Goal: Task Accomplishment & Management: Manage account settings

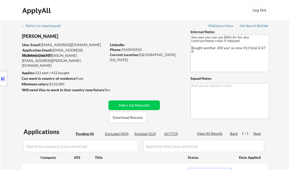
select select ""pending""
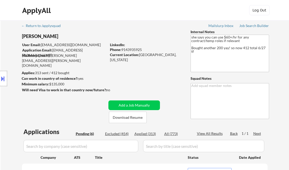
select select ""pending""
click at [248, 27] on div "Job Search Builder" at bounding box center [254, 26] width 30 height 4
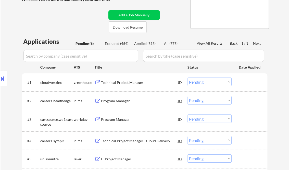
scroll to position [82, 0]
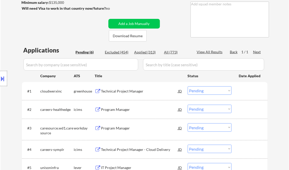
click at [131, 91] on div "Technical Project Manager" at bounding box center [139, 91] width 77 height 5
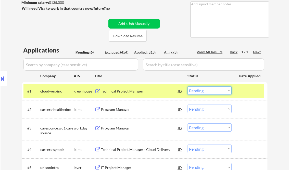
drag, startPoint x: 197, startPoint y: 92, endPoint x: 198, endPoint y: 95, distance: 3.4
click at [197, 92] on select "Choose an option... Pending Applied Excluded (Questions) Excluded (Expired) Exc…" at bounding box center [210, 90] width 44 height 8
click at [188, 86] on select "Choose an option... Pending Applied Excluded (Questions) Excluded (Expired) Exc…" at bounding box center [210, 90] width 44 height 8
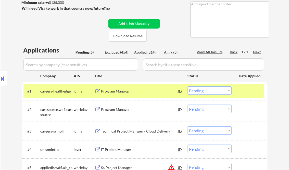
click at [117, 93] on div "Program Manager" at bounding box center [139, 91] width 77 height 5
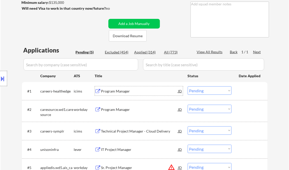
click at [205, 94] on select "Choose an option... Pending Applied Excluded (Questions) Excluded (Expired) Exc…" at bounding box center [210, 90] width 44 height 8
click at [188, 86] on select "Choose an option... Pending Applied Excluded (Questions) Excluded (Expired) Exc…" at bounding box center [210, 90] width 44 height 8
select select ""pending""
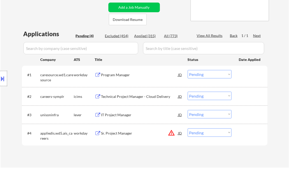
scroll to position [102, 0]
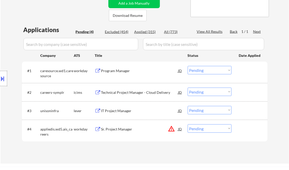
click at [118, 71] on div "Program Manager" at bounding box center [139, 70] width 77 height 5
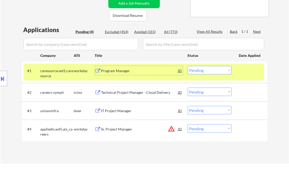
click at [133, 90] on div "Technical Project Manager - Cloud Delivery" at bounding box center [139, 92] width 77 height 5
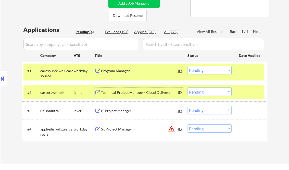
click at [137, 92] on div "Technical Project Manager - Cloud Delivery" at bounding box center [139, 92] width 77 height 5
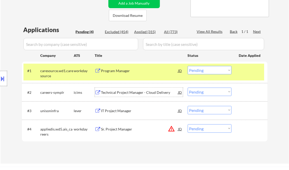
click at [207, 91] on select "Choose an option... Pending Applied Excluded (Questions) Excluded (Expired) Exc…" at bounding box center [210, 92] width 44 height 8
click at [188, 88] on select "Choose an option... Pending Applied Excluded (Questions) Excluded (Expired) Exc…" at bounding box center [210, 92] width 44 height 8
select select ""pending""
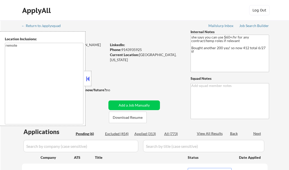
select select ""pending""
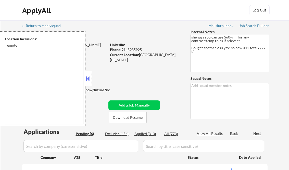
select select ""pending""
click at [89, 78] on button at bounding box center [88, 79] width 6 height 8
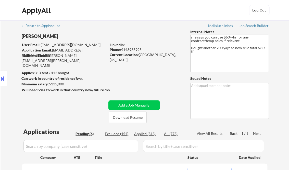
click at [153, 135] on div "Applied (313)" at bounding box center [147, 133] width 26 height 5
select select ""applied""
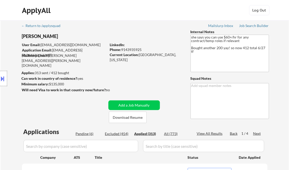
select select ""applied""
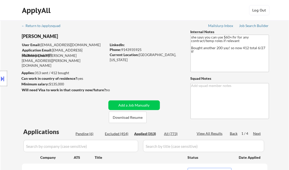
select select ""applied""
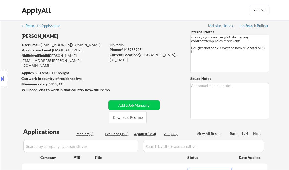
select select ""applied""
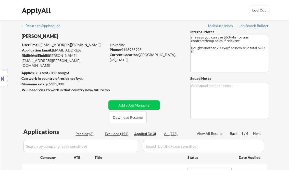
select select ""applied""
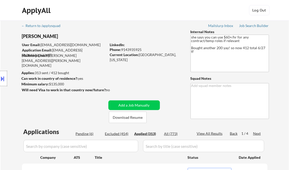
select select ""applied""
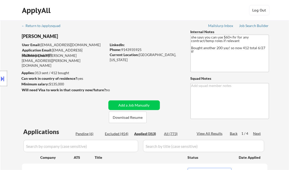
select select ""applied""
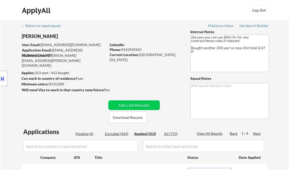
select select ""applied""
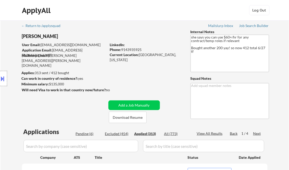
select select ""applied""
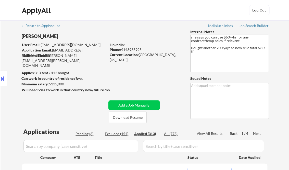
select select ""applied""
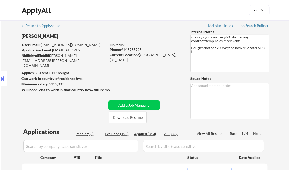
select select ""applied""
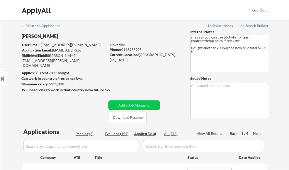
select select ""applied""
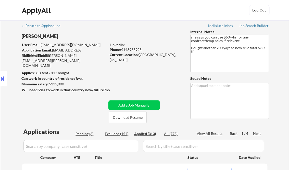
select select ""applied""
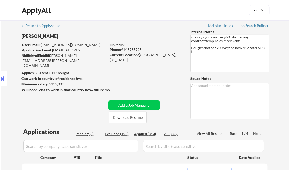
select select ""applied""
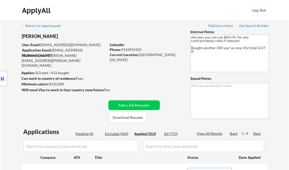
select select ""applied""
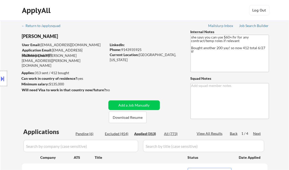
select select ""applied""
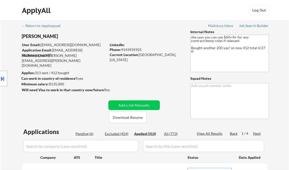
select select ""applied""
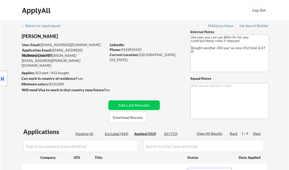
select select ""applied""
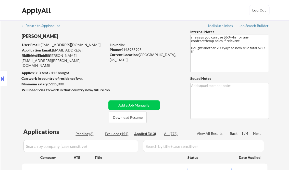
select select ""applied""
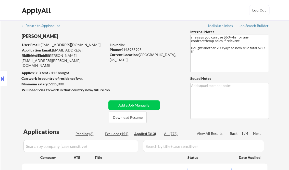
select select ""applied""
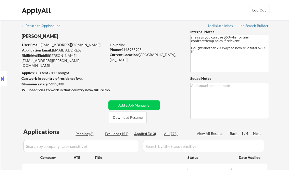
select select ""applied""
click at [209, 135] on div "View All Results" at bounding box center [210, 133] width 27 height 5
select select ""applied""
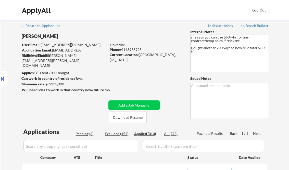
select select ""applied""
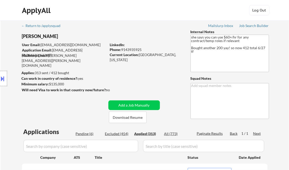
select select ""applied""
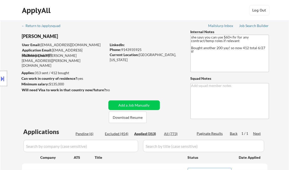
select select ""applied""
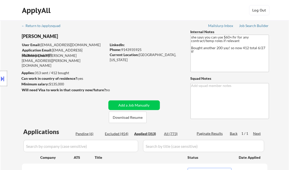
select select ""applied""
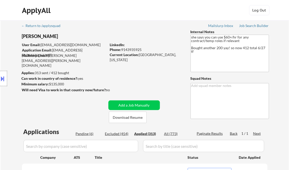
select select ""applied""
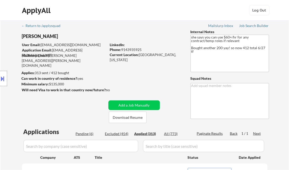
select select ""applied""
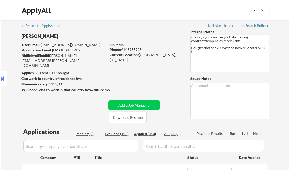
select select ""applied""
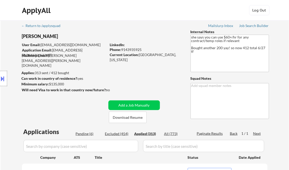
select select ""applied""
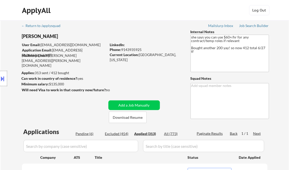
select select ""applied""
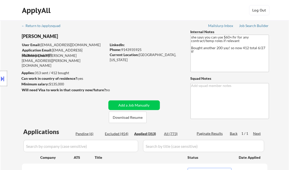
select select ""applied""
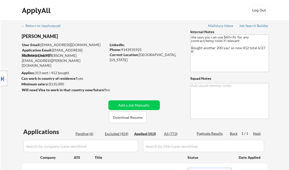
select select ""applied""
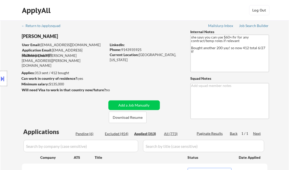
select select ""applied""
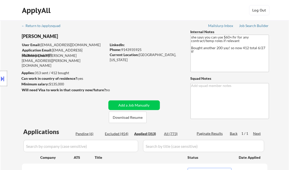
select select ""applied""
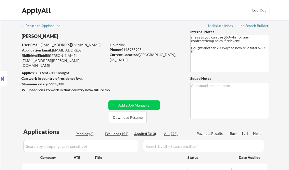
select select ""applied""
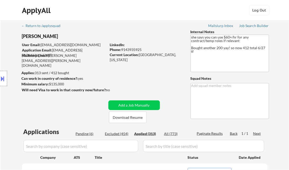
select select ""applied""
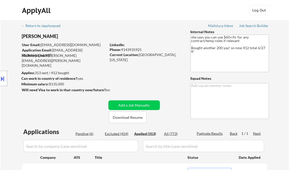
select select ""applied""
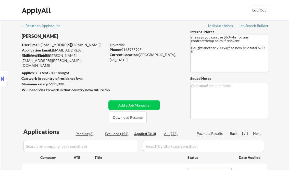
select select ""applied""
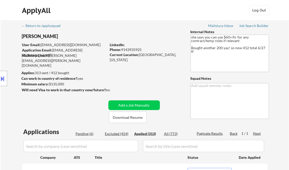
select select ""applied""
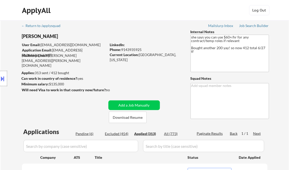
select select ""applied""
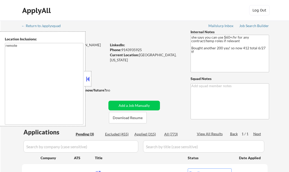
select select ""pending""
click at [86, 78] on button at bounding box center [88, 79] width 6 height 8
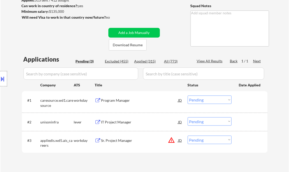
scroll to position [82, 0]
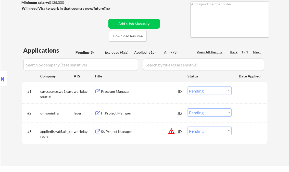
click at [118, 91] on div "Program Manager" at bounding box center [139, 91] width 77 height 5
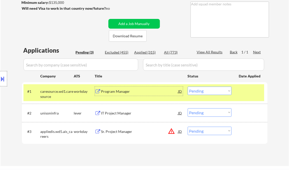
click at [203, 91] on select "Choose an option... Pending Applied Excluded (Questions) Excluded (Expired) Exc…" at bounding box center [210, 90] width 44 height 8
click at [188, 86] on select "Choose an option... Pending Applied Excluded (Questions) Excluded (Expired) Exc…" at bounding box center [210, 90] width 44 height 8
click at [123, 111] on div "IT Project Manager" at bounding box center [139, 112] width 77 height 5
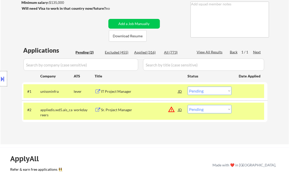
click at [64, 24] on div "← Return to /applysquad Mailslurp Inbox Job Search Builder Irene Olivera User E…" at bounding box center [145, 39] width 255 height 201
click at [205, 93] on select "Choose an option... Pending Applied Excluded (Questions) Excluded (Expired) Exc…" at bounding box center [210, 90] width 44 height 8
click at [188, 86] on select "Choose an option... Pending Applied Excluded (Questions) Excluded (Expired) Exc…" at bounding box center [210, 90] width 44 height 8
click at [124, 108] on div "Sr. Project Manager" at bounding box center [139, 109] width 77 height 5
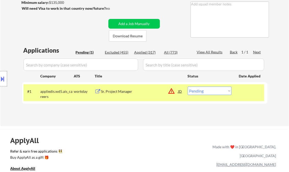
click at [207, 90] on select "Choose an option... Pending Applied Excluded (Questions) Excluded (Expired) Exc…" at bounding box center [210, 90] width 44 height 8
select select ""excluded__other_""
click at [188, 86] on select "Choose an option... Pending Applied Excluded (Questions) Excluded (Expired) Exc…" at bounding box center [210, 90] width 44 height 8
click at [152, 131] on div "ApplyAll Refer & earn free applications 👯‍♀️ Buy ApplyAll as a gift 🎁 About App…" at bounding box center [144, 168] width 289 height 79
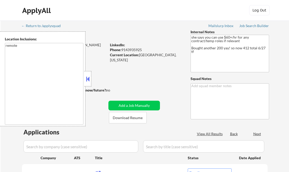
select select ""pending""
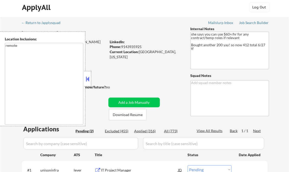
click at [91, 80] on div at bounding box center [87, 78] width 7 height 15
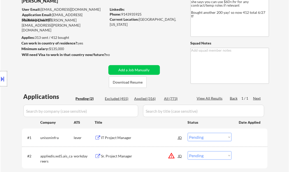
scroll to position [44, 0]
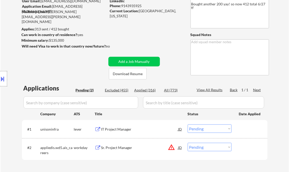
click at [150, 89] on div "Applied (316)" at bounding box center [147, 89] width 26 height 5
click at [214, 89] on div "View All Results" at bounding box center [210, 89] width 27 height 5
select select ""applied""
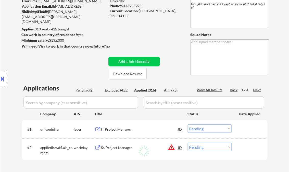
select select ""applied""
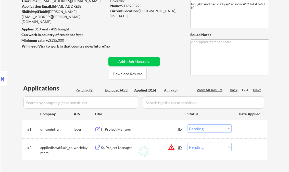
select select ""applied""
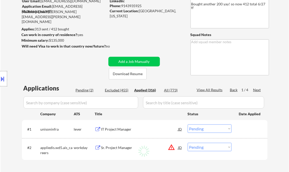
select select ""applied""
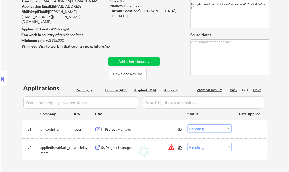
select select ""applied""
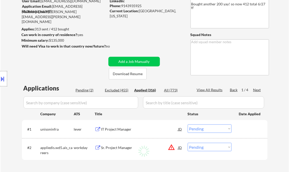
select select ""applied""
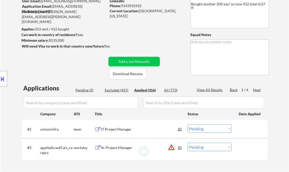
select select ""applied""
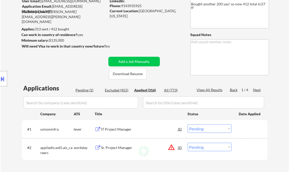
select select ""applied""
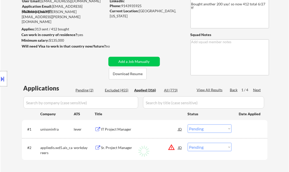
select select ""applied""
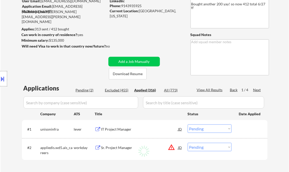
select select ""applied""
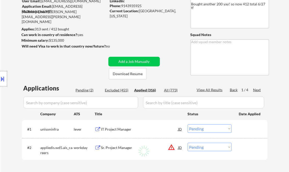
select select ""applied""
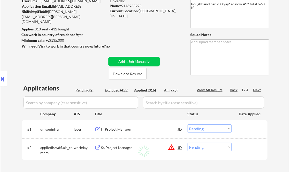
select select ""applied""
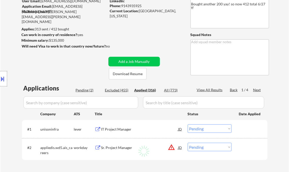
select select ""applied""
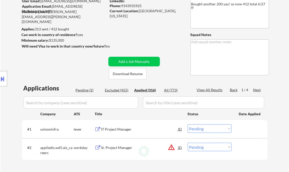
select select ""applied""
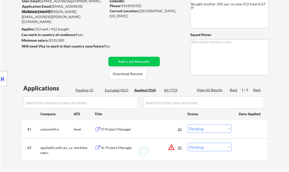
select select ""applied""
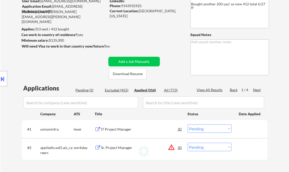
select select ""applied""
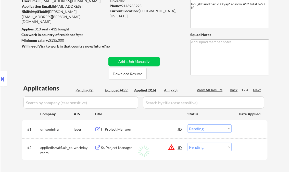
select select ""applied""
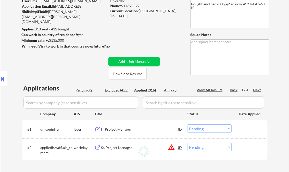
select select ""applied""
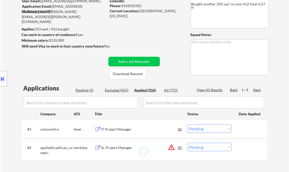
select select ""applied""
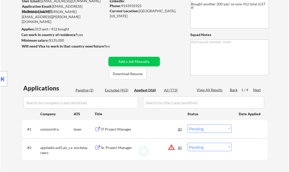
select select ""applied""
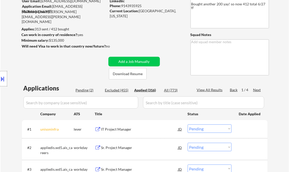
select select ""applied""
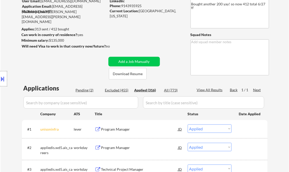
select select ""applied""
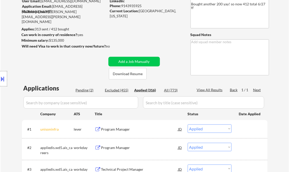
select select ""applied""
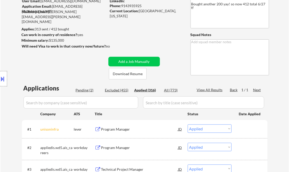
select select ""applied""
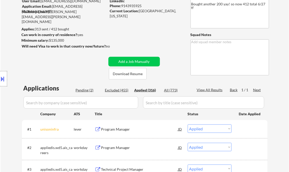
select select ""applied""
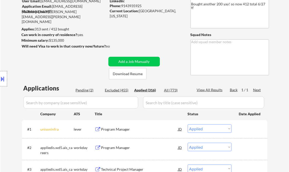
select select ""applied""
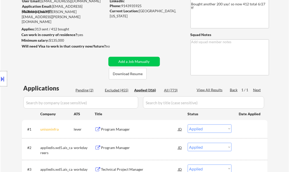
select select ""applied""
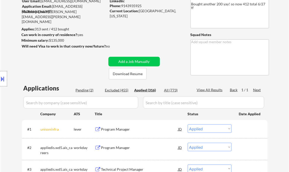
select select ""applied""
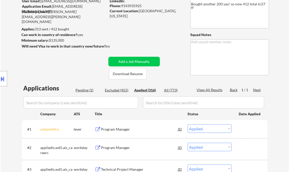
select select ""applied""
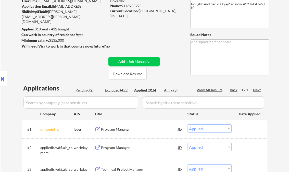
select select ""applied""
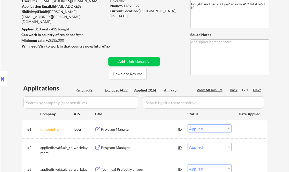
select select ""applied""
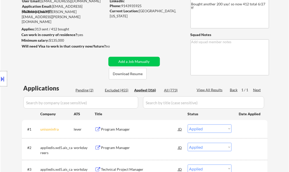
select select ""applied""
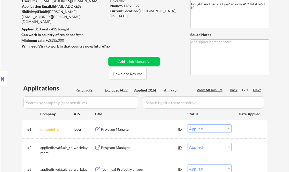
select select ""applied""
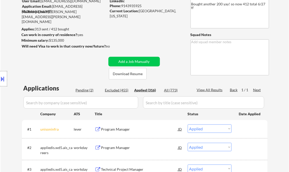
select select ""applied""
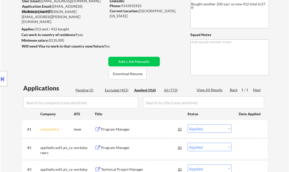
select select ""applied""
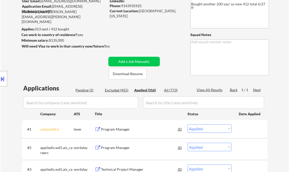
select select ""applied""
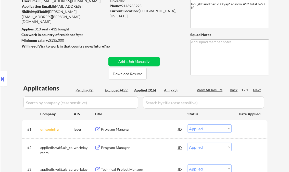
select select ""applied""
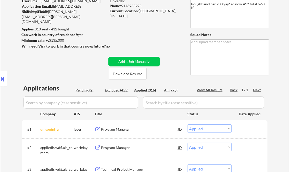
select select ""applied""
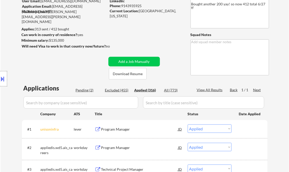
select select ""applied""
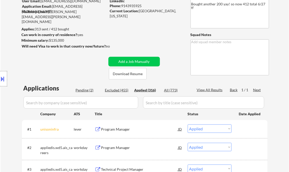
select select ""applied""
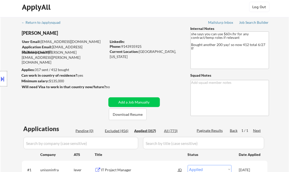
scroll to position [20, 0]
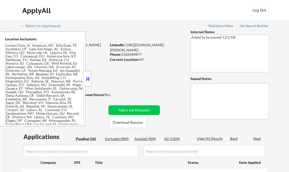
select select ""pending""
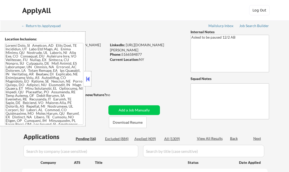
select select ""pending""
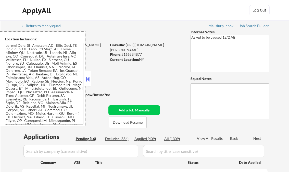
select select ""pending""
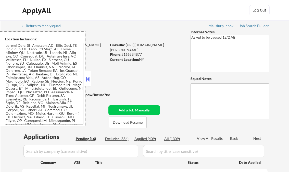
select select ""pending""
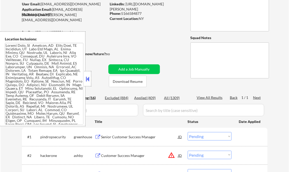
click at [85, 81] on button at bounding box center [88, 79] width 6 height 8
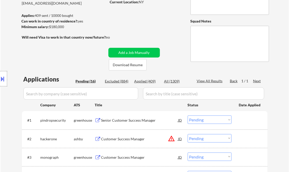
scroll to position [0, 0]
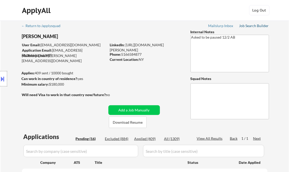
click at [250, 26] on div "Job Search Builder" at bounding box center [254, 26] width 30 height 4
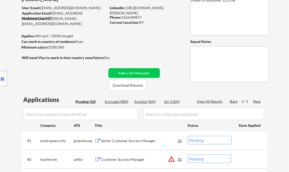
scroll to position [61, 0]
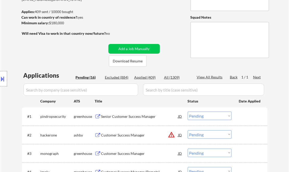
click at [121, 117] on div "Senior Customer Success Manager" at bounding box center [139, 116] width 77 height 5
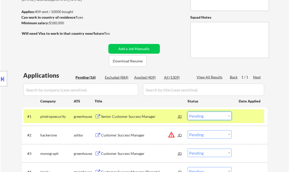
drag, startPoint x: 206, startPoint y: 119, endPoint x: 216, endPoint y: 134, distance: 17.8
click at [206, 119] on select "Choose an option... Pending Applied Excluded (Questions) Excluded (Expired) Exc…" at bounding box center [210, 115] width 44 height 8
click at [188, 111] on select "Choose an option... Pending Applied Excluded (Questions) Excluded (Expired) Exc…" at bounding box center [210, 115] width 44 height 8
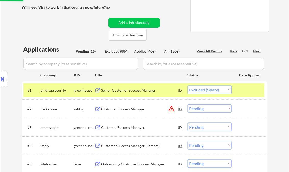
scroll to position [102, 0]
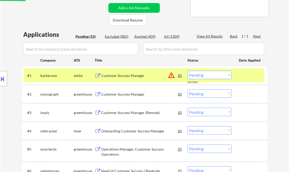
click at [117, 77] on div "Customer Success Manager" at bounding box center [139, 75] width 77 height 5
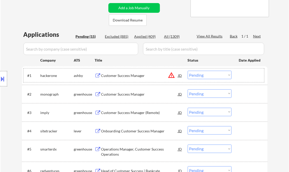
click at [200, 81] on div "#1 hackerone [PERSON_NAME] Customer Success Manager JD warning_amber Choose an …" at bounding box center [143, 75] width 241 height 14
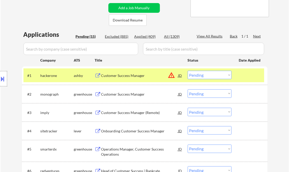
click at [206, 75] on select "Choose an option... Pending Applied Excluded (Questions) Excluded (Expired) Exc…" at bounding box center [210, 75] width 44 height 8
click at [188, 71] on select "Choose an option... Pending Applied Excluded (Questions) Excluded (Expired) Exc…" at bounding box center [210, 75] width 44 height 8
click at [111, 93] on div "Customer Success Manager" at bounding box center [139, 94] width 77 height 5
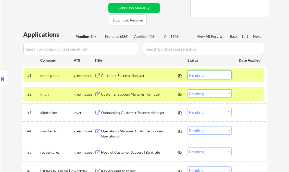
drag, startPoint x: 204, startPoint y: 76, endPoint x: 209, endPoint y: 80, distance: 6.7
click at [204, 76] on select "Choose an option... Pending Applied Excluded (Questions) Excluded (Expired) Exc…" at bounding box center [210, 75] width 44 height 8
click at [188, 71] on select "Choose an option... Pending Applied Excluded (Questions) Excluded (Expired) Exc…" at bounding box center [210, 75] width 44 height 8
click at [145, 95] on div "Customer Success Manager (Remote)" at bounding box center [139, 94] width 77 height 5
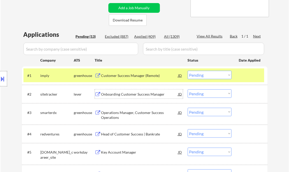
click at [198, 73] on select "Choose an option... Pending Applied Excluded (Questions) Excluded (Expired) Exc…" at bounding box center [210, 75] width 44 height 8
click at [188, 71] on select "Choose an option... Pending Applied Excluded (Questions) Excluded (Expired) Exc…" at bounding box center [210, 75] width 44 height 8
click at [144, 93] on div "Onboarding Customer Success Manager" at bounding box center [139, 94] width 77 height 5
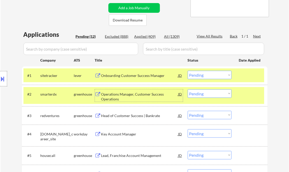
drag, startPoint x: 206, startPoint y: 73, endPoint x: 211, endPoint y: 80, distance: 7.7
click at [206, 73] on select "Choose an option... Pending Applied Excluded (Questions) Excluded (Expired) Exc…" at bounding box center [210, 75] width 44 height 8
click at [188, 71] on select "Choose an option... Pending Applied Excluded (Questions) Excluded (Expired) Exc…" at bounding box center [210, 75] width 44 height 8
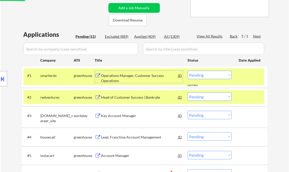
click at [130, 77] on div "Operations Manager, Customer Success Operations" at bounding box center [139, 78] width 77 height 10
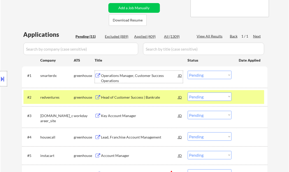
click at [205, 78] on select "Choose an option... Pending Applied Excluded (Questions) Excluded (Expired) Exc…" at bounding box center [210, 75] width 44 height 8
click at [188, 71] on select "Choose an option... Pending Applied Excluded (Questions) Excluded (Expired) Exc…" at bounding box center [210, 75] width 44 height 8
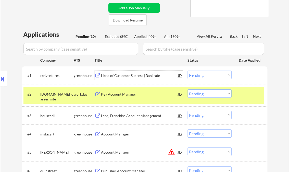
click at [118, 77] on div "Head of Customer Success | Bankrate" at bounding box center [139, 75] width 77 height 5
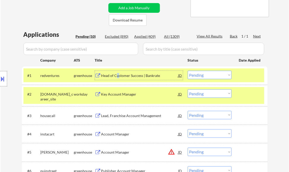
click at [200, 74] on select "Choose an option... Pending Applied Excluded (Questions) Excluded (Expired) Exc…" at bounding box center [210, 75] width 44 height 8
click at [188, 71] on select "Choose an option... Pending Applied Excluded (Questions) Excluded (Expired) Exc…" at bounding box center [210, 75] width 44 height 8
click at [121, 96] on div "Key Account Manager" at bounding box center [139, 94] width 77 height 5
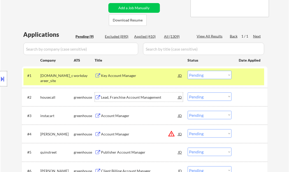
drag, startPoint x: 204, startPoint y: 76, endPoint x: 206, endPoint y: 80, distance: 4.3
click at [204, 76] on select "Choose an option... Pending Applied Excluded (Questions) Excluded (Expired) Exc…" at bounding box center [210, 75] width 44 height 8
click at [188, 71] on select "Choose an option... Pending Applied Excluded (Questions) Excluded (Expired) Exc…" at bounding box center [210, 75] width 44 height 8
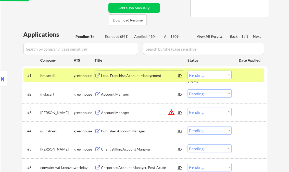
click at [116, 74] on div "Lead, Franchise Account Management" at bounding box center [139, 75] width 77 height 5
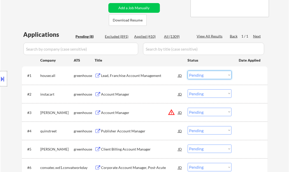
drag, startPoint x: 210, startPoint y: 73, endPoint x: 208, endPoint y: 76, distance: 2.8
click at [210, 73] on select "Choose an option... Pending Applied Excluded (Questions) Excluded (Expired) Exc…" at bounding box center [210, 75] width 44 height 8
click at [188, 71] on select "Choose an option... Pending Applied Excluded (Questions) Excluded (Expired) Exc…" at bounding box center [210, 75] width 44 height 8
click at [118, 90] on div "Account Manager" at bounding box center [139, 93] width 77 height 9
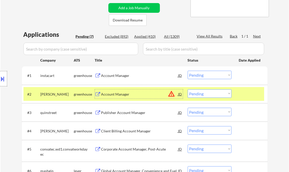
drag, startPoint x: 196, startPoint y: 72, endPoint x: 199, endPoint y: 78, distance: 6.7
click at [196, 72] on select "Choose an option... Pending Applied Excluded (Questions) Excluded (Expired) Exc…" at bounding box center [210, 75] width 44 height 8
click at [188, 71] on select "Choose an option... Pending Applied Excluded (Questions) Excluded (Expired) Exc…" at bounding box center [210, 75] width 44 height 8
click at [117, 94] on div "Account Manager" at bounding box center [139, 94] width 77 height 5
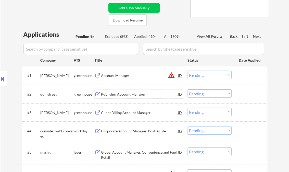
click at [213, 76] on select "Choose an option... Pending Applied Excluded (Questions) Excluded (Expired) Exc…" at bounding box center [210, 75] width 44 height 8
click at [170, 76] on button "warning_amber" at bounding box center [171, 74] width 7 height 7
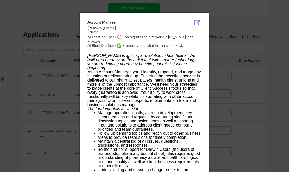
click at [273, 79] on div at bounding box center [144, 86] width 289 height 172
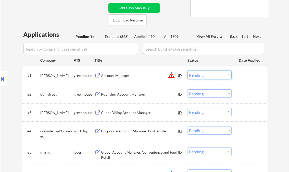
drag, startPoint x: 193, startPoint y: 75, endPoint x: 196, endPoint y: 75, distance: 3.1
click at [193, 75] on select "Choose an option... Pending Applied Excluded (Questions) Excluded (Expired) Exc…" at bounding box center [210, 75] width 44 height 8
click at [188, 71] on select "Choose an option... Pending Applied Excluded (Questions) Excluded (Expired) Exc…" at bounding box center [210, 75] width 44 height 8
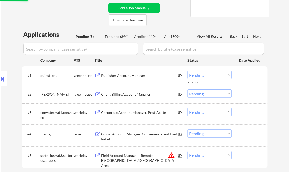
click at [126, 76] on div "Publisher Account Manager" at bounding box center [139, 75] width 77 height 5
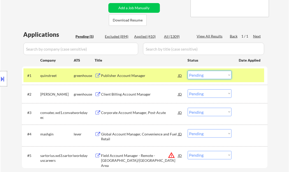
drag, startPoint x: 208, startPoint y: 74, endPoint x: 210, endPoint y: 79, distance: 5.9
click at [208, 74] on select "Choose an option... Pending Applied Excluded (Questions) Excluded (Expired) Exc…" at bounding box center [210, 75] width 44 height 8
click at [188, 71] on select "Choose an option... Pending Applied Excluded (Questions) Excluded (Expired) Exc…" at bounding box center [210, 75] width 44 height 8
click at [115, 92] on div "Client Billing Account Manager" at bounding box center [139, 94] width 77 height 5
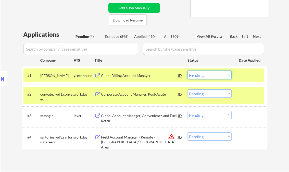
click at [205, 77] on select "Choose an option... Pending Applied Excluded (Questions) Excluded (Expired) Exc…" at bounding box center [210, 75] width 44 height 8
click at [188, 71] on select "Choose an option... Pending Applied Excluded (Questions) Excluded (Expired) Exc…" at bounding box center [210, 75] width 44 height 8
click at [135, 92] on div "Corporate Account Manager, Post-Acute" at bounding box center [139, 94] width 77 height 5
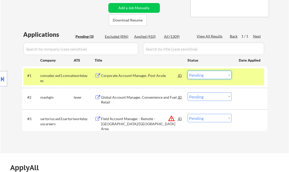
click at [200, 75] on select "Choose an option... Pending Applied Excluded (Questions) Excluded (Expired) Exc…" at bounding box center [210, 75] width 44 height 8
click at [188, 71] on select "Choose an option... Pending Applied Excluded (Questions) Excluded (Expired) Exc…" at bounding box center [210, 75] width 44 height 8
click at [137, 98] on div "Global Account Manager, Convenience and Fuel Retail" at bounding box center [139, 100] width 77 height 10
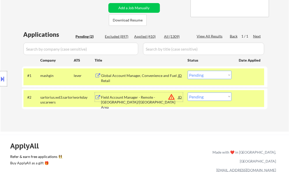
click at [211, 72] on select "Choose an option... Pending Applied Excluded (Questions) Excluded (Expired) Exc…" at bounding box center [210, 75] width 44 height 8
click at [188, 71] on select "Choose an option... Pending Applied Excluded (Questions) Excluded (Expired) Exc…" at bounding box center [210, 75] width 44 height 8
click at [152, 94] on div "Field Account Manager - Remote - MN/WI Area" at bounding box center [139, 96] width 77 height 9
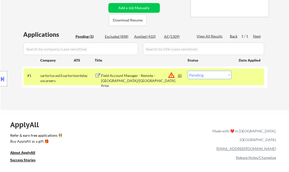
click at [3, 73] on div at bounding box center [3, 78] width 7 height 15
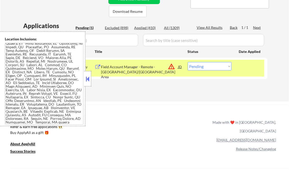
scroll to position [82, 0]
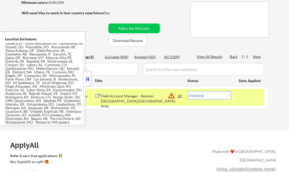
click at [88, 80] on button at bounding box center [88, 79] width 6 height 8
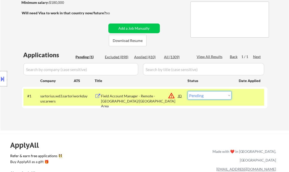
drag, startPoint x: 217, startPoint y: 99, endPoint x: 222, endPoint y: 100, distance: 4.9
click at [217, 99] on select "Choose an option... Pending Applied Excluded (Questions) Excluded (Expired) Exc…" at bounding box center [210, 95] width 44 height 8
select select ""excluded__location_""
click at [188, 91] on select "Choose an option... Pending Applied Excluded (Questions) Excluded (Expired) Exc…" at bounding box center [210, 95] width 44 height 8
click at [179, 127] on div "← Return to /applysquad Mailslurp Inbox Job Search Builder Mariah Bayne User Em…" at bounding box center [145, 35] width 288 height 192
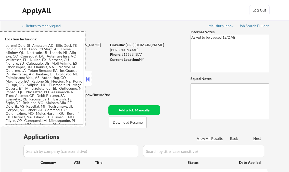
select select ""pending""
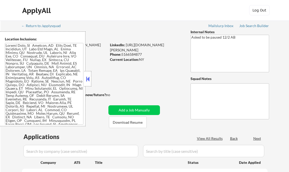
select select ""pending""
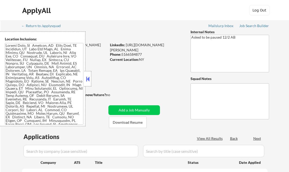
select select ""pending""
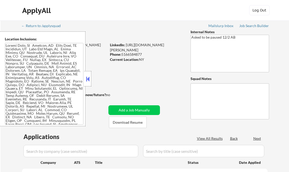
select select ""pending""
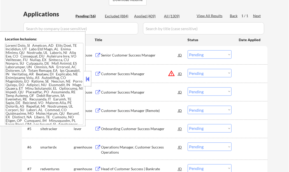
click at [88, 81] on button at bounding box center [88, 79] width 6 height 8
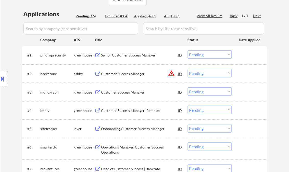
click at [144, 17] on div "Applied (409)" at bounding box center [147, 16] width 26 height 5
select select ""applied""
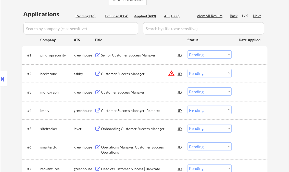
select select ""applied""
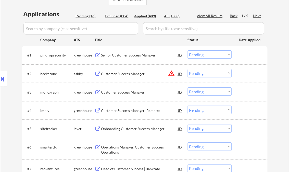
select select ""applied""
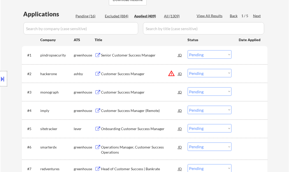
select select ""applied""
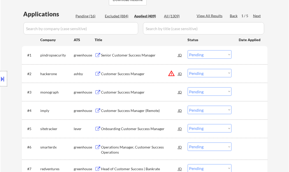
select select ""applied""
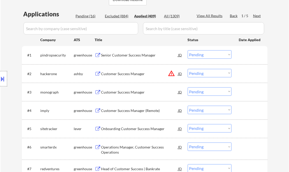
select select ""applied""
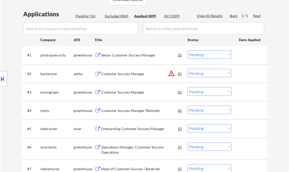
select select ""applied""
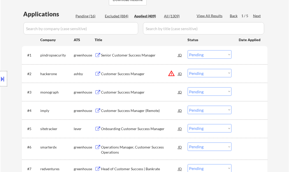
select select ""applied""
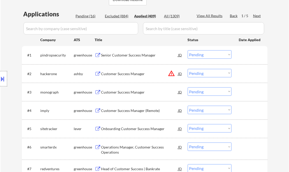
select select ""applied""
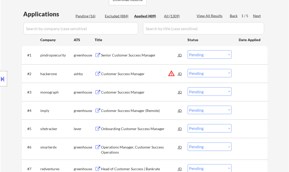
select select ""applied""
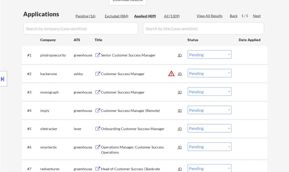
select select ""applied""
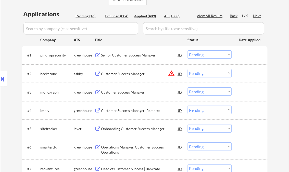
select select ""applied""
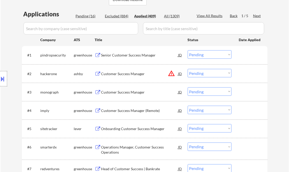
select select ""applied""
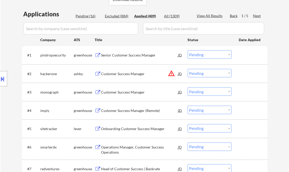
select select ""applied""
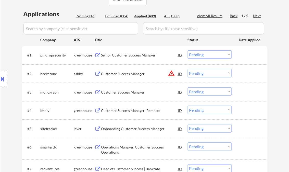
select select ""applied""
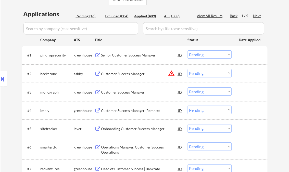
select select ""applied""
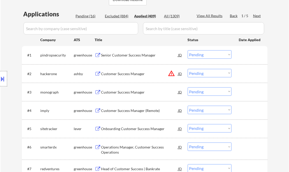
select select ""applied""
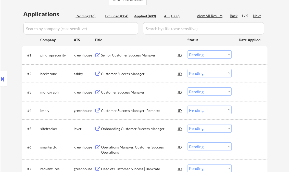
select select ""applied""
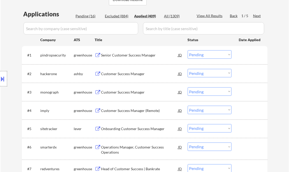
select select ""applied""
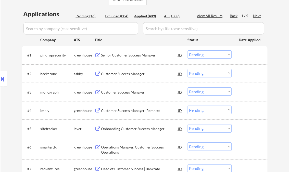
select select ""applied""
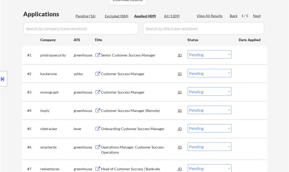
select select ""applied""
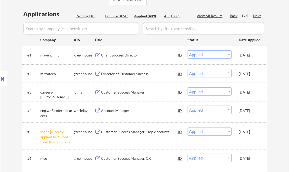
click at [211, 14] on div "View All Results" at bounding box center [210, 15] width 27 height 5
select select ""applied""
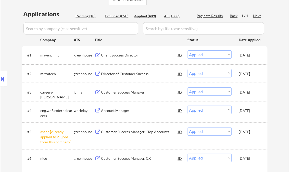
select select ""applied""
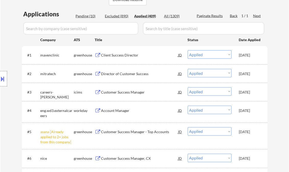
select select ""applied""
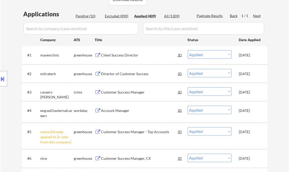
select select ""applied""
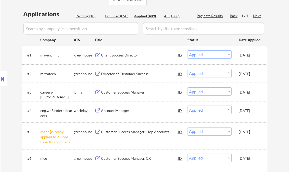
select select ""applied""
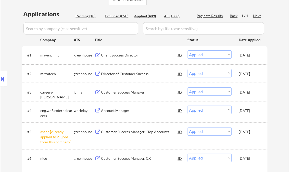
select select ""applied""
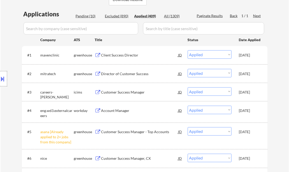
select select ""applied""
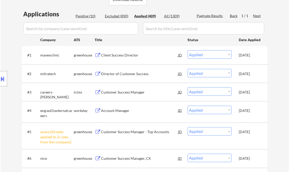
select select ""applied""
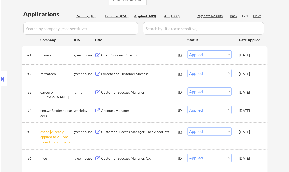
select select ""applied""
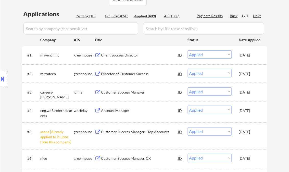
select select ""applied""
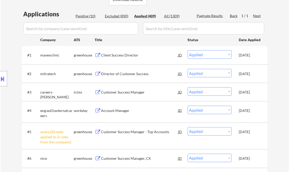
select select ""applied""
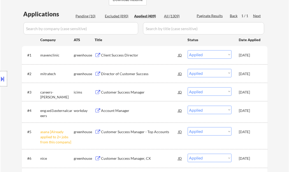
select select ""applied""
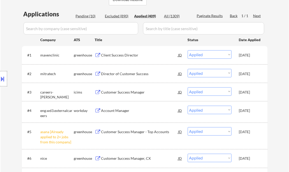
select select ""applied""
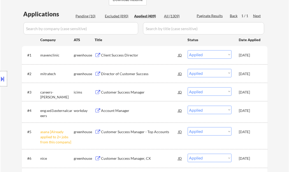
select select ""applied""
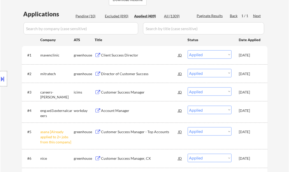
select select ""applied""
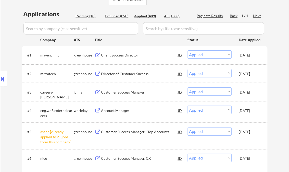
select select ""applied""
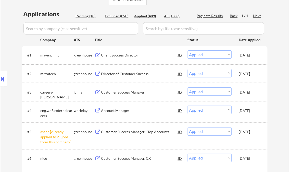
select select ""applied""
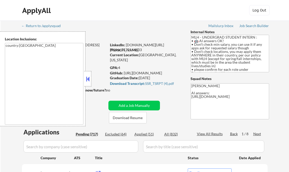
select select ""pending""
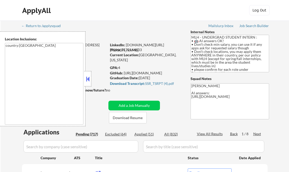
select select ""pending""
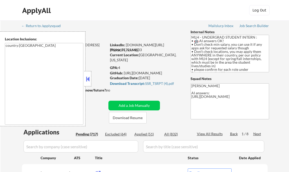
select select ""pending""
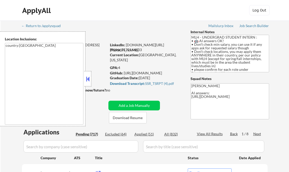
select select ""pending""
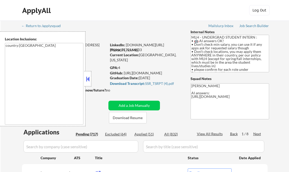
select select ""pending""
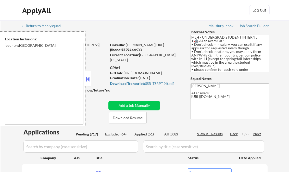
select select ""pending""
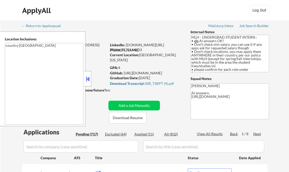
select select ""pending""
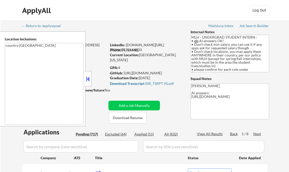
select select ""pending""
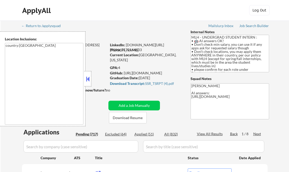
select select ""pending""
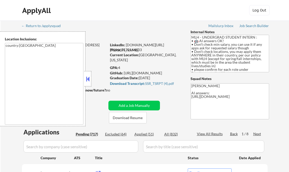
select select ""pending""
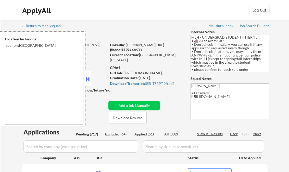
select select ""pending""
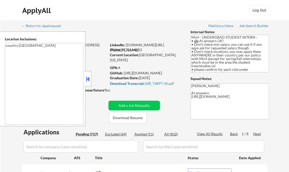
select select ""pending""
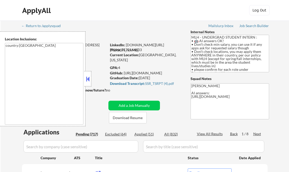
select select ""pending""
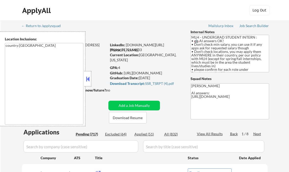
select select ""pending""
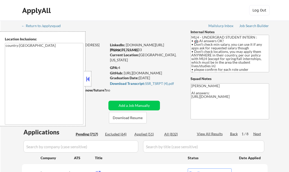
select select ""pending""
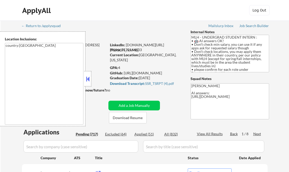
select select ""pending""
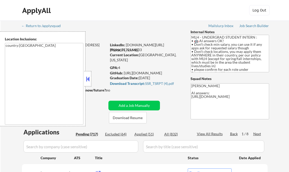
select select ""pending""
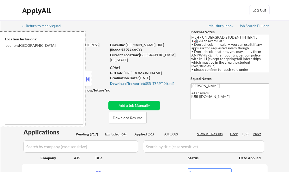
select select ""pending""
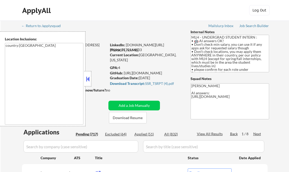
select select ""pending""
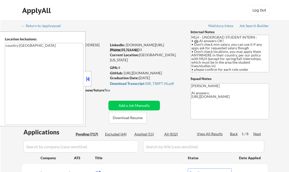
select select ""pending""
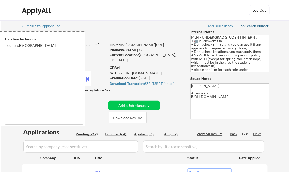
click at [254, 26] on div "Job Search Builder" at bounding box center [254, 26] width 30 height 4
click at [85, 78] on button at bounding box center [88, 79] width 6 height 8
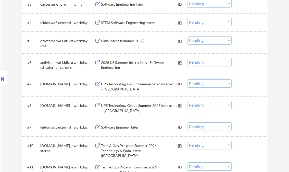
scroll to position [224, 0]
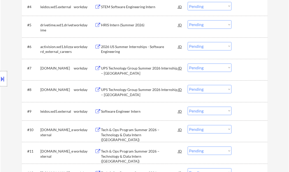
click at [131, 108] on div "Software Engineer Intern" at bounding box center [139, 111] width 77 height 9
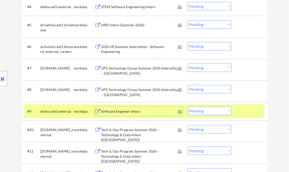
click at [198, 110] on select "Choose an option... Pending Applied Excluded (Questions) Excluded (Expired) Exc…" at bounding box center [210, 111] width 44 height 8
click at [188, 107] on select "Choose an option... Pending Applied Excluded (Questions) Excluded (Expired) Exc…" at bounding box center [210, 111] width 44 height 8
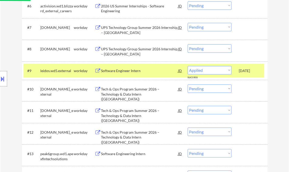
select select ""pending""
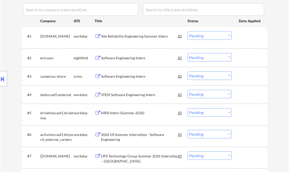
scroll to position [122, 0]
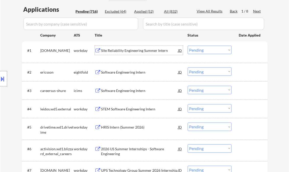
click at [130, 52] on div "Site Reliability Engineering Summer Intern" at bounding box center [139, 50] width 77 height 5
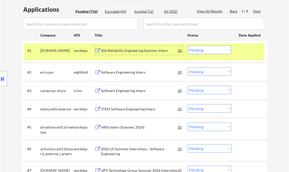
scroll to position [184, 0]
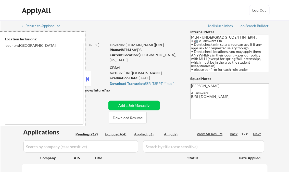
select select ""pending""
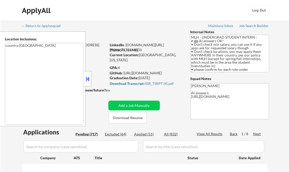
select select ""pending""
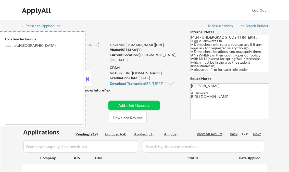
select select ""pending""
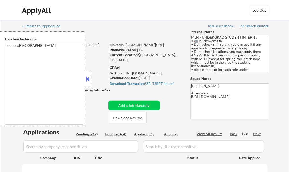
select select ""pending""
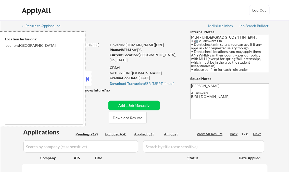
select select ""pending""
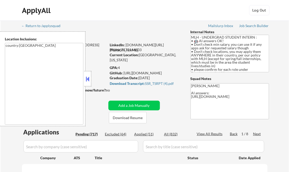
select select ""pending""
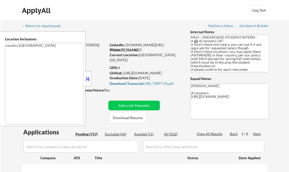
select select ""pending""
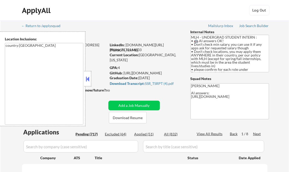
select select ""pending""
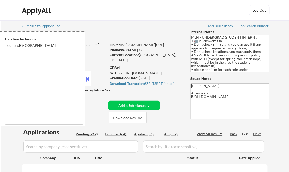
select select ""pending""
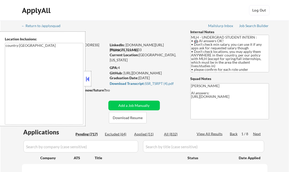
select select ""pending""
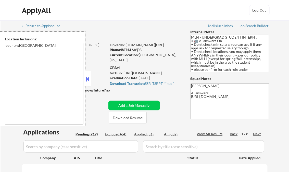
select select ""pending""
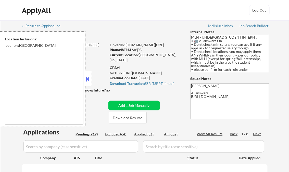
select select ""pending""
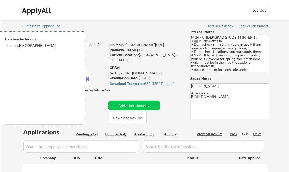
select select ""pending""
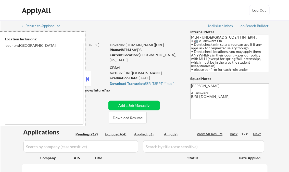
select select ""pending""
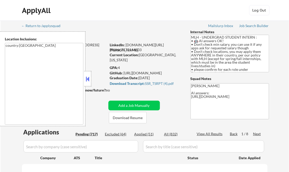
select select ""pending""
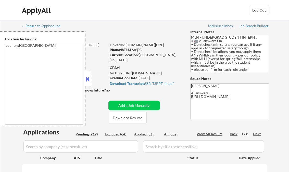
select select ""pending""
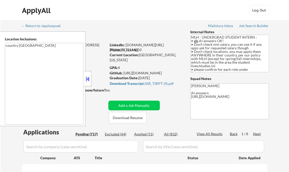
select select ""pending""
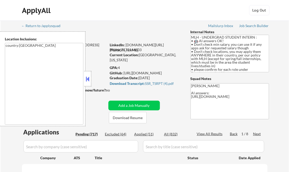
select select ""pending""
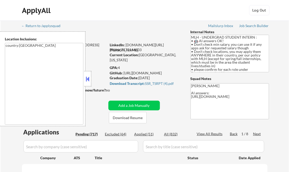
select select ""pending""
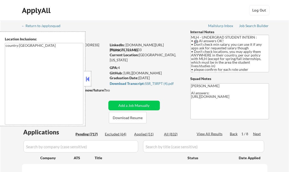
select select ""pending""
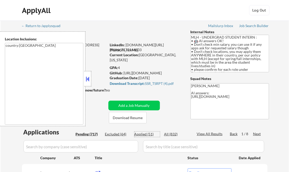
click at [148, 134] on div "Applied (51)" at bounding box center [147, 133] width 26 height 5
click at [204, 132] on div "View All Results" at bounding box center [210, 133] width 27 height 5
select select ""applied""
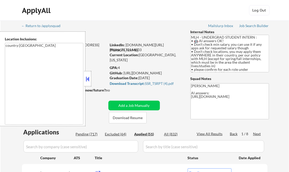
select select ""applied""
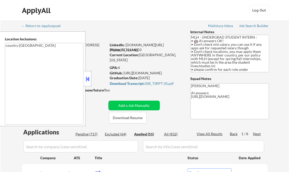
select select ""applied""
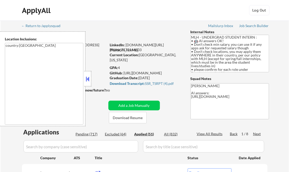
select select ""applied""
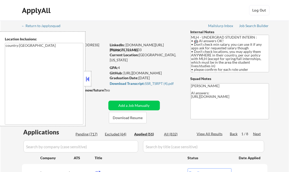
select select ""applied""
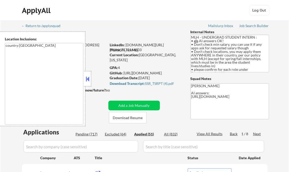
select select ""applied""
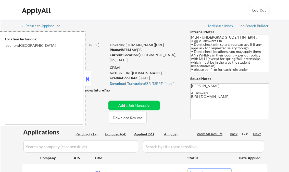
select select ""applied""
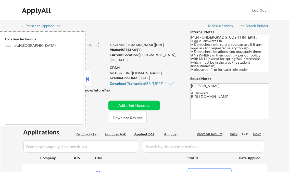
select select ""applied""
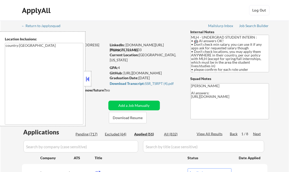
select select ""applied""
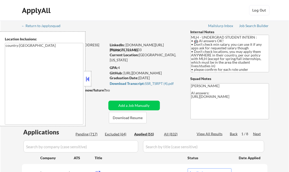
select select ""applied""
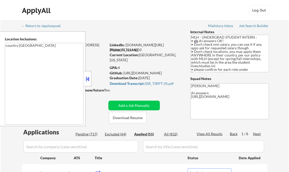
select select ""applied""
click at [84, 76] on div at bounding box center [87, 78] width 7 height 15
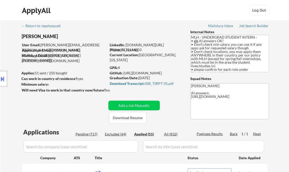
select select ""applied""
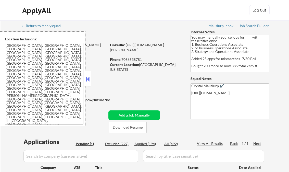
select select ""pending""
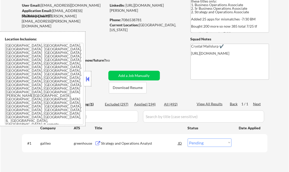
scroll to position [61, 0]
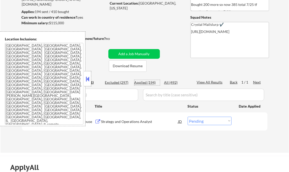
click at [152, 82] on div "Applied (194)" at bounding box center [147, 82] width 26 height 5
click at [87, 75] on div at bounding box center [87, 78] width 7 height 15
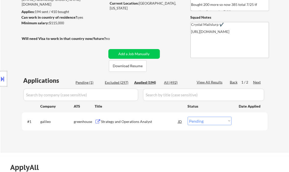
select select ""applied""
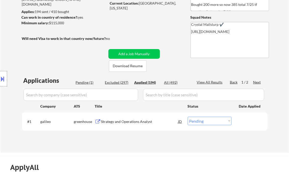
select select ""applied""
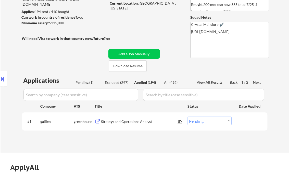
select select ""applied""
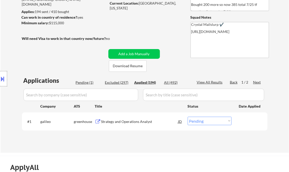
select select ""applied""
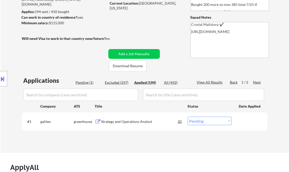
select select ""applied""
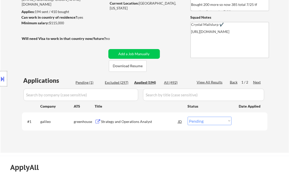
select select ""applied""
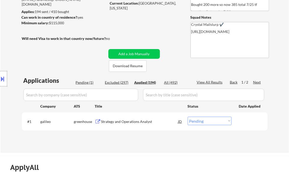
select select ""applied""
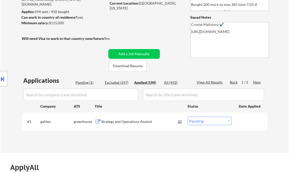
select select ""applied""
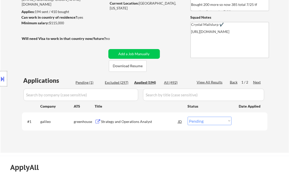
select select ""applied""
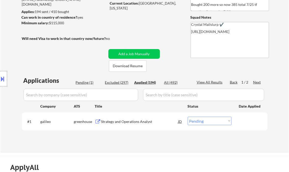
select select ""applied""
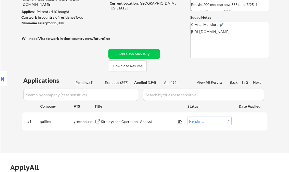
select select ""applied""
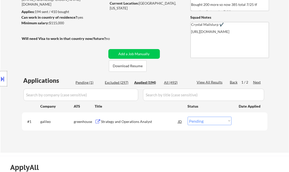
select select ""applied""
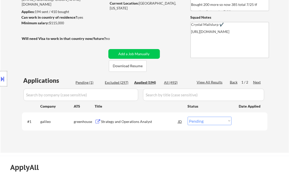
select select ""applied""
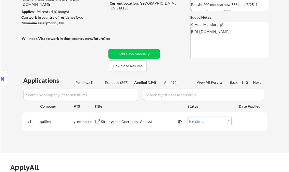
select select ""applied""
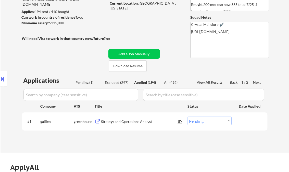
select select ""applied""
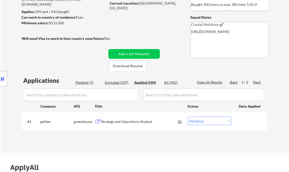
select select ""applied""
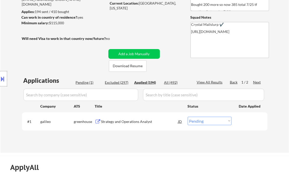
select select ""applied""
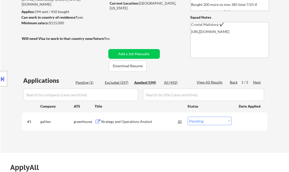
select select ""applied""
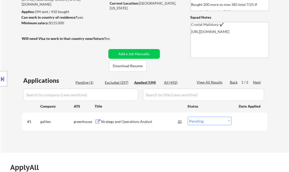
select select ""applied""
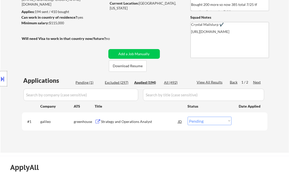
select select ""applied""
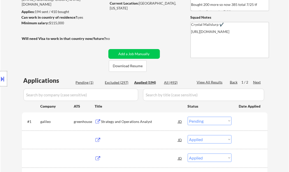
select select ""applied""
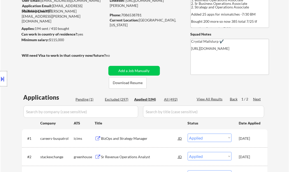
scroll to position [0, 0]
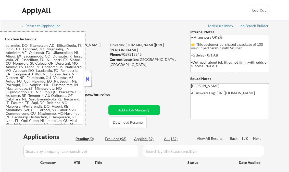
click at [87, 83] on div at bounding box center [87, 78] width 7 height 15
